Goal: Navigation & Orientation: Find specific page/section

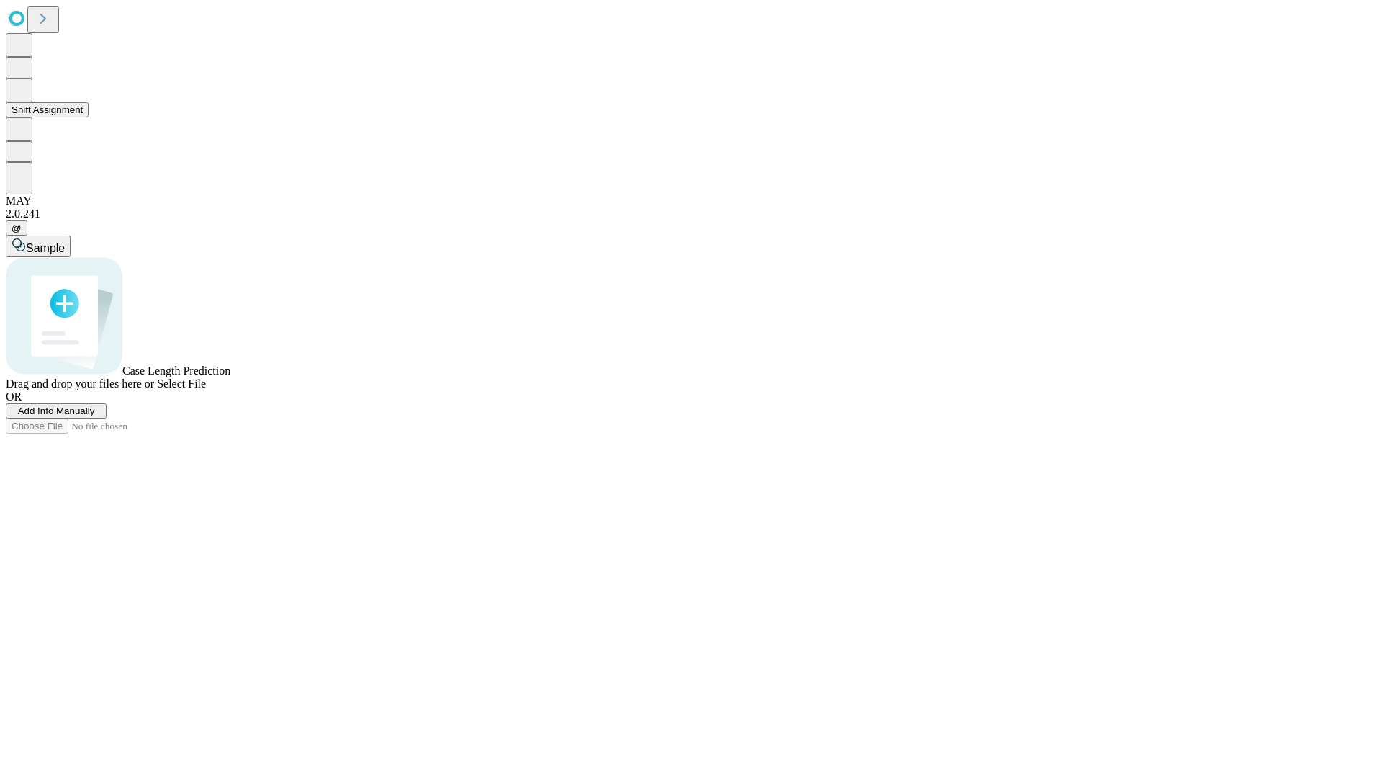
click at [89, 117] on button "Shift Assignment" at bounding box center [47, 109] width 83 height 15
